Goal: Task Accomplishment & Management: Manage account settings

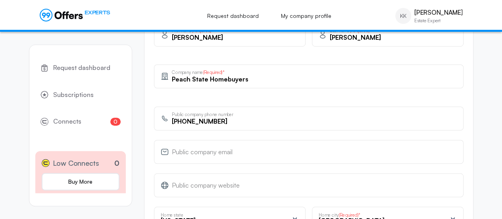
type input "[PHONE_NUMBER]"
click at [204, 154] on input "email" at bounding box center [314, 154] width 285 height 9
paste input "[EMAIL_ADDRESS][DOMAIN_NAME]"
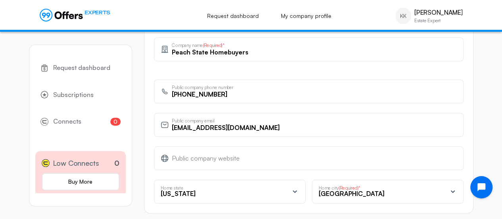
scroll to position [318, 0]
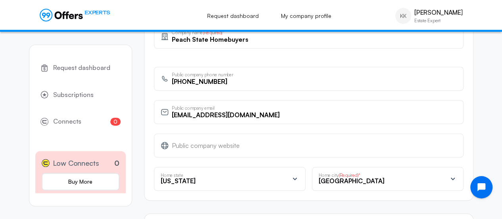
type input "[EMAIL_ADDRESS][DOMAIN_NAME]"
click at [210, 146] on input "text" at bounding box center [314, 145] width 285 height 9
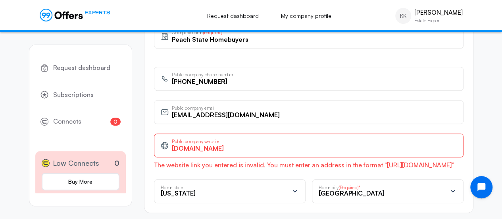
paste input "[URL][DOMAIN_NAME]"
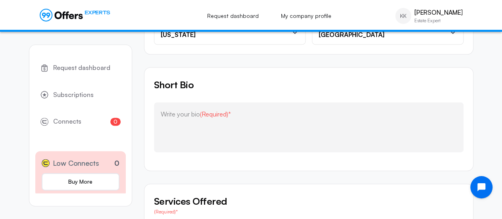
scroll to position [476, 0]
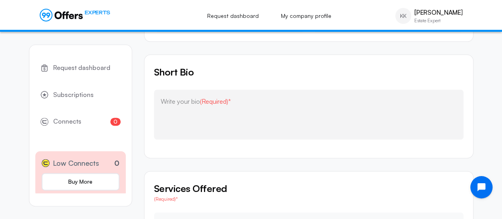
type input "[URL][DOMAIN_NAME]"
click at [277, 95] on div "Write your bio (Required)*" at bounding box center [309, 114] width 310 height 50
paste textarea "At Peach State Home Buyers, we understand that life happens and sometimes, you …"
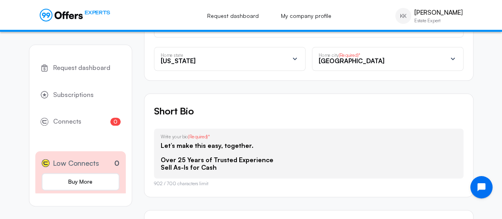
scroll to position [397, 0]
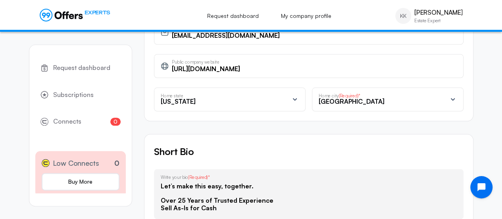
drag, startPoint x: 262, startPoint y: 209, endPoint x: 170, endPoint y: 186, distance: 94.9
click at [156, 185] on div "At Peach State Home Buyers, we understand that life happens and sometimes, you …" at bounding box center [309, 194] width 310 height 50
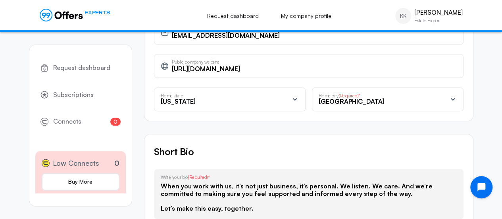
scroll to position [63, 0]
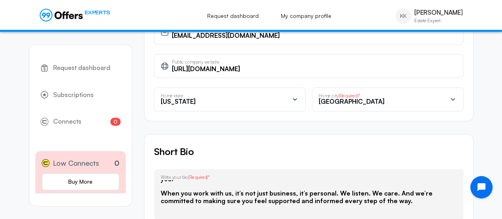
drag, startPoint x: 264, startPoint y: 204, endPoint x: 171, endPoint y: 196, distance: 93.2
click at [171, 196] on textarea "At Peach State Home Buyers, we understand that life happens and sometimes, you …" at bounding box center [309, 196] width 296 height 32
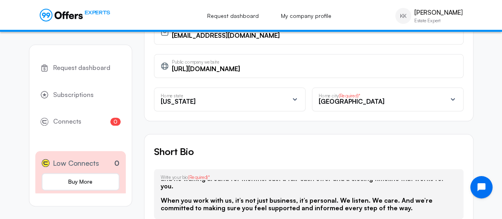
scroll to position [56, 0]
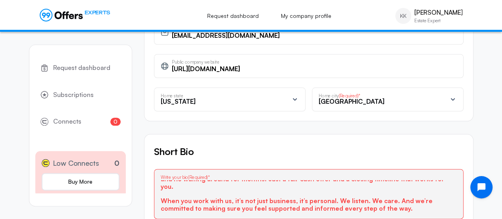
click at [329, 134] on div "Short Bio At Peach State Home Buyers, we understand that life happens and somet…" at bounding box center [308, 191] width 329 height 115
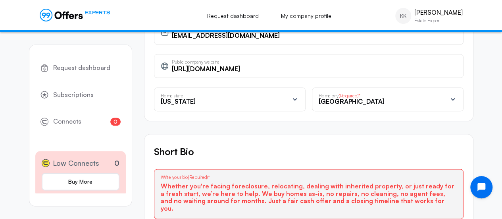
scroll to position [26, 0]
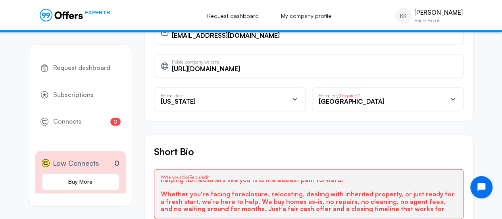
drag, startPoint x: 430, startPoint y: 205, endPoint x: 156, endPoint y: 191, distance: 273.8
click at [156, 191] on div "At Peach State Home Buyers, we understand that life happens and sometimes, you …" at bounding box center [309, 194] width 310 height 50
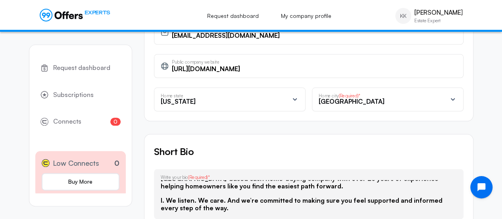
drag, startPoint x: 236, startPoint y: 204, endPoint x: 145, endPoint y: 185, distance: 92.9
click at [146, 186] on div "Short Bio At Peach State Home Buyers, we understand that life happens and somet…" at bounding box center [308, 186] width 329 height 104
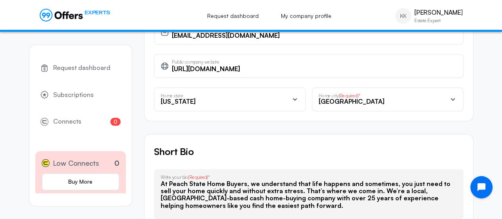
scroll to position [0, 0]
type textarea "At Peach State Home Buyers, we understand that life happens and sometimes, you …"
click at [371, 134] on div "Short Bio At Peach State Home Buyers, we understand that life happens and somet…" at bounding box center [308, 186] width 329 height 104
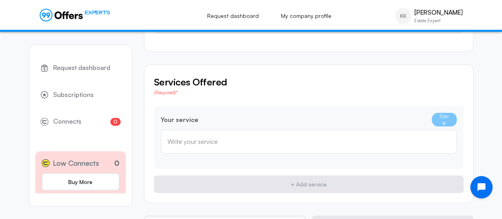
scroll to position [595, 0]
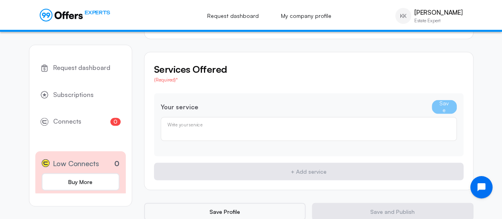
click at [328, 127] on input "text" at bounding box center [308, 131] width 283 height 9
paste input "Whether you're facing foreclosure, relocating, dealing with inherited property,…"
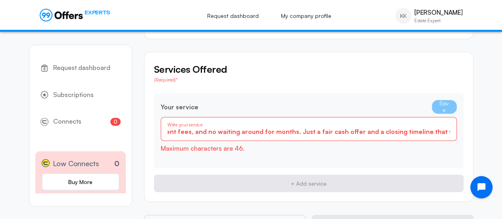
scroll to position [0, 0]
click at [332, 152] on div "Your service Save Whether you're facing foreclosure, relocating, dealing with i…" at bounding box center [309, 130] width 310 height 75
drag, startPoint x: 427, startPoint y: 132, endPoint x: 366, endPoint y: 133, distance: 61.1
click at [462, 131] on div "Your service Save Whether you're facing foreclosure, relocating, dealing with i…" at bounding box center [309, 130] width 310 height 75
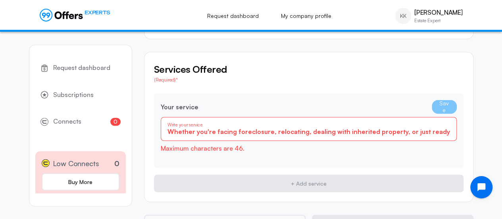
click at [340, 136] on div "Whether you're facing foreclosure, relocating, dealing with inherited property,…" at bounding box center [309, 129] width 296 height 24
drag, startPoint x: 264, startPoint y: 130, endPoint x: 550, endPoint y: 100, distance: 287.0
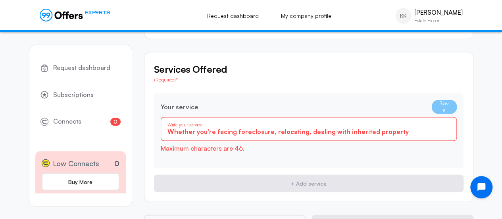
type input "Whether you're facing foreclosure, relocating, dealing with inherited property"
click at [279, 108] on div "Your service Save" at bounding box center [309, 107] width 296 height 14
drag, startPoint x: 400, startPoint y: 128, endPoint x: 0, endPoint y: 155, distance: 401.0
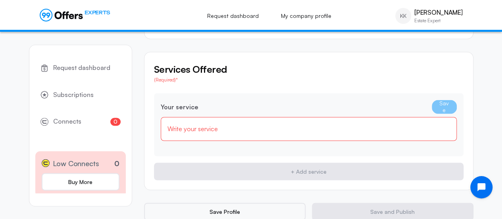
click at [240, 130] on input "text" at bounding box center [308, 128] width 283 height 9
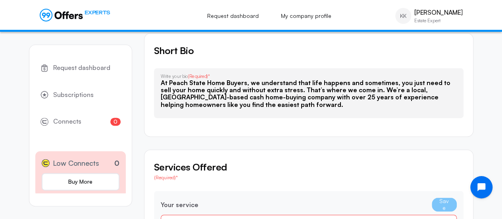
click at [337, 135] on div "Short Bio At Peach State Home Buyers, we understand that life happens and somet…" at bounding box center [308, 85] width 329 height 104
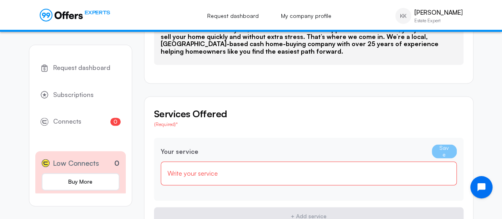
scroll to position [617, 0]
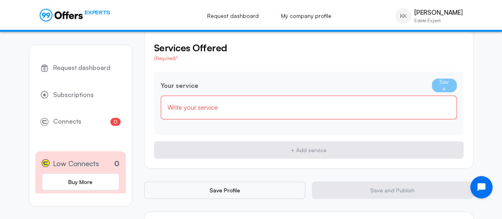
click at [300, 108] on input "text" at bounding box center [308, 107] width 283 height 9
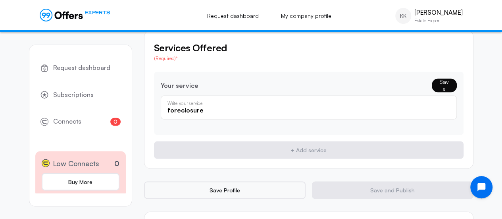
type input "foreclosure"
click at [444, 83] on button "Save" at bounding box center [444, 85] width 25 height 14
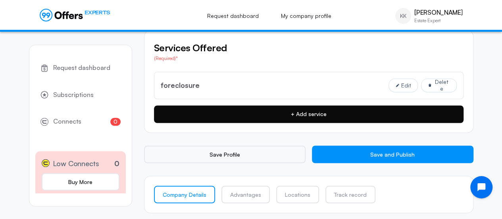
click at [311, 113] on button "+ Add service" at bounding box center [309, 113] width 310 height 17
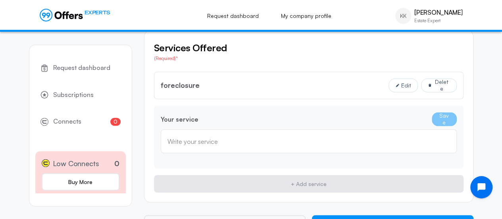
click at [308, 133] on div "Write your service" at bounding box center [309, 141] width 296 height 24
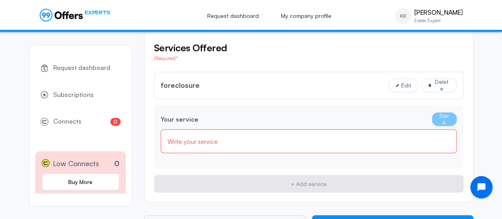
click at [281, 137] on label "Write your service" at bounding box center [308, 141] width 283 height 9
paste input "relocating"
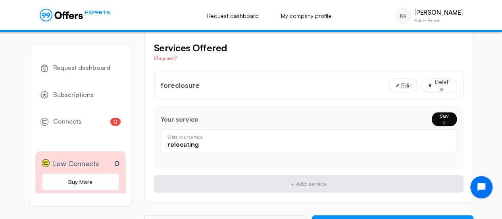
type input "relocating"
click at [441, 119] on button "Save" at bounding box center [444, 119] width 25 height 14
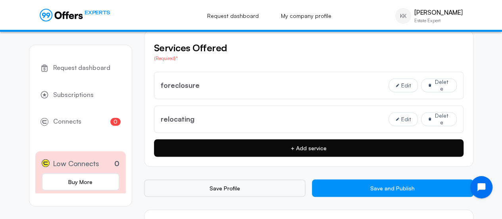
click at [232, 153] on button "+ Add service" at bounding box center [309, 147] width 310 height 17
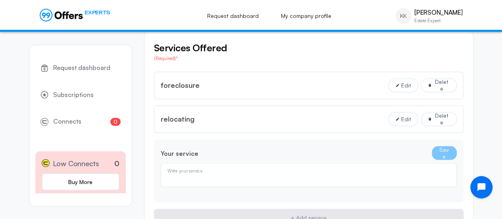
click at [233, 173] on input "text" at bounding box center [308, 177] width 283 height 9
paste input "inherited property, o"
type input "inherited property"
click at [445, 153] on button "Save" at bounding box center [444, 153] width 25 height 14
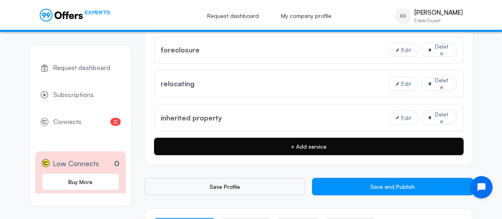
scroll to position [688, 0]
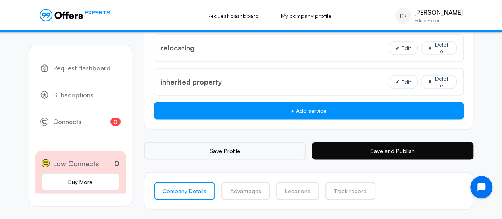
click at [356, 147] on button "Save and Publish" at bounding box center [393, 150] width 162 height 17
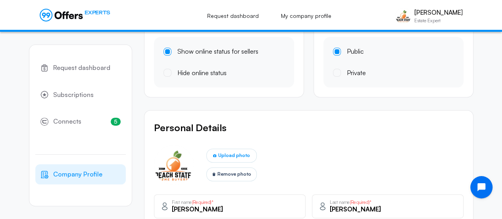
scroll to position [0, 0]
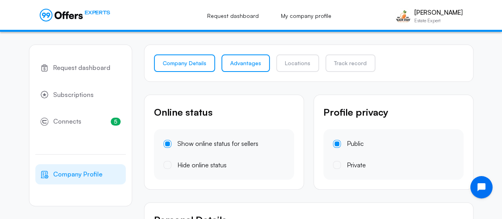
click at [237, 66] on link "Advantages" at bounding box center [245, 62] width 48 height 17
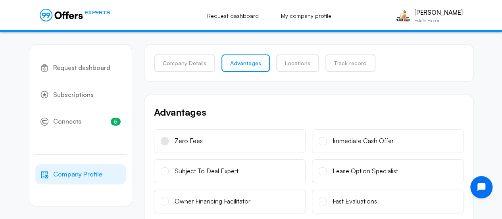
click at [245, 135] on label "Zero Fees" at bounding box center [230, 141] width 152 height 24
click at [0, 0] on input "Zero Fees" at bounding box center [0, 0] width 0 height 0
click at [322, 144] on label "Immediate Cash Offer" at bounding box center [388, 141] width 152 height 24
click at [0, 0] on input "Immediate Cash Offer" at bounding box center [0, 0] width 0 height 0
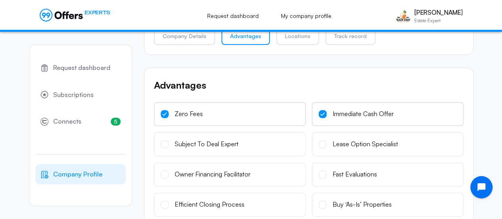
scroll to position [40, 0]
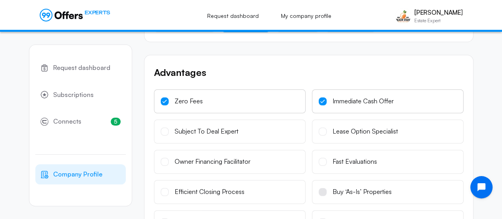
click at [323, 197] on label "Buy ‘As-Is’ Properties" at bounding box center [388, 192] width 152 height 24
click at [0, 0] on input "Buy ‘As-Is’ Properties" at bounding box center [0, 0] width 0 height 0
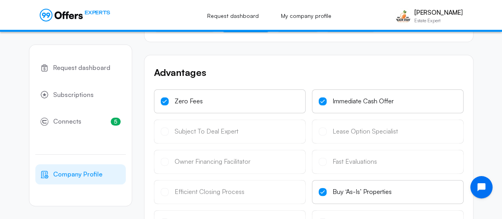
click at [325, 195] on label "Buy ‘As-Is’ Properties" at bounding box center [388, 192] width 152 height 24
click at [0, 0] on input "Buy ‘As-Is’ Properties" at bounding box center [0, 0] width 0 height 0
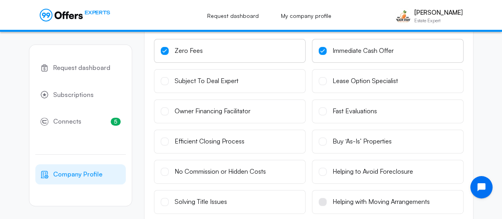
scroll to position [79, 0]
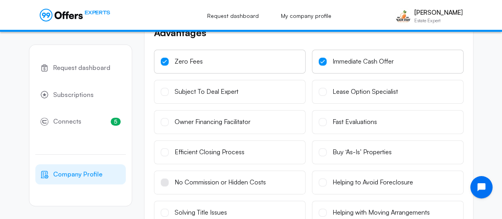
click at [216, 181] on div "No Commission or Hidden Costs" at bounding box center [220, 182] width 91 height 10
click at [0, 0] on input "No Commission or Hidden Costs" at bounding box center [0, 0] width 0 height 0
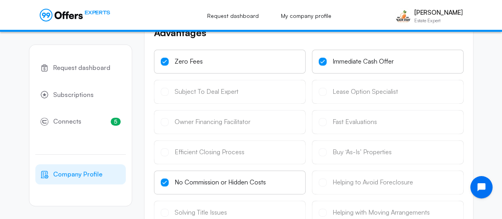
click at [162, 63] on icon at bounding box center [164, 62] width 5 height 4
click at [0, 0] on input "Zero Fees" at bounding box center [0, 0] width 0 height 0
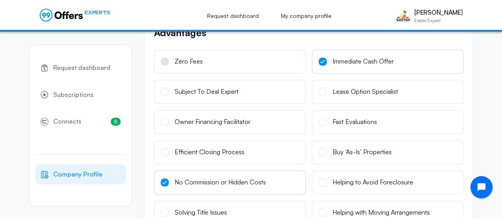
click at [323, 58] on span at bounding box center [323, 62] width 8 height 8
click at [0, 0] on input "Immediate Cash Offer" at bounding box center [0, 0] width 0 height 0
click at [339, 152] on div "Buy ‘As-Is’ Properties" at bounding box center [362, 152] width 59 height 10
click at [0, 0] on input "Buy ‘As-Is’ Properties" at bounding box center [0, 0] width 0 height 0
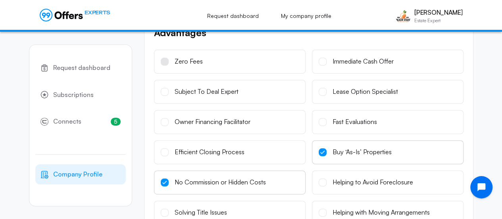
click at [187, 66] on label "Zero Fees" at bounding box center [230, 62] width 152 height 24
click at [0, 0] on input "Zero Fees" at bounding box center [0, 0] width 0 height 0
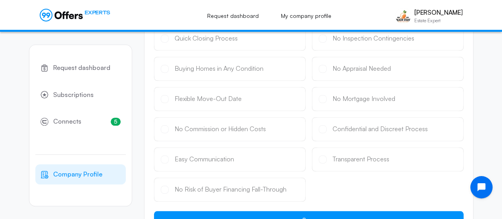
scroll to position [357, 0]
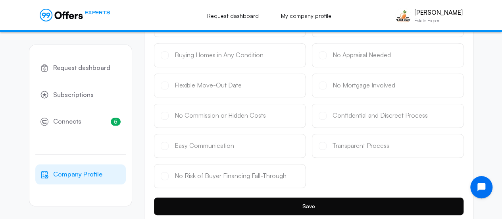
click at [318, 205] on button "Save" at bounding box center [309, 205] width 310 height 17
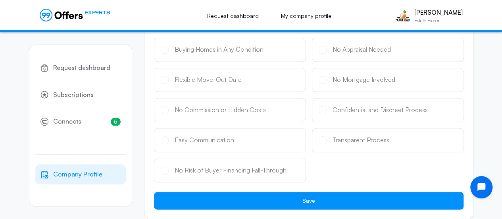
scroll to position [425, 0]
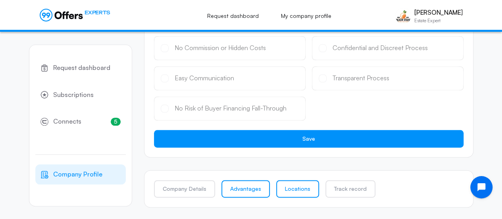
click at [307, 185] on link "Locations" at bounding box center [297, 188] width 43 height 17
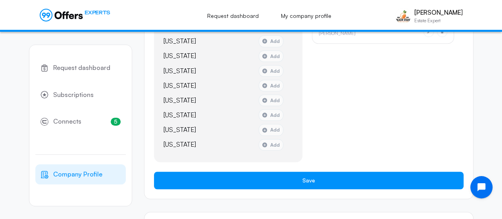
scroll to position [278, 0]
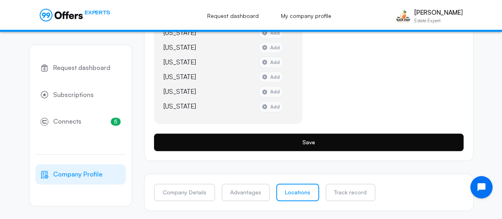
click at [301, 144] on button "Save" at bounding box center [309, 141] width 310 height 17
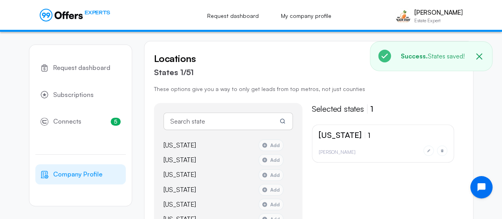
scroll to position [40, 0]
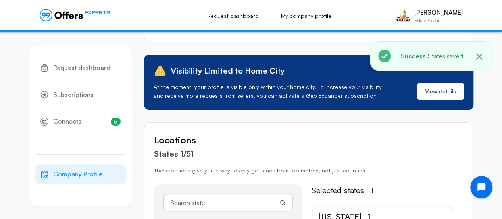
click at [483, 54] on icon "button" at bounding box center [479, 57] width 10 height 10
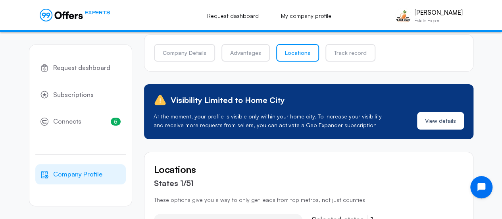
scroll to position [0, 0]
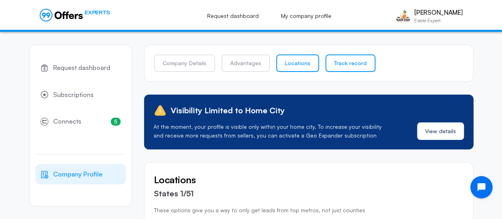
click at [333, 59] on link "Track record" at bounding box center [350, 62] width 50 height 17
